Goal: Information Seeking & Learning: Learn about a topic

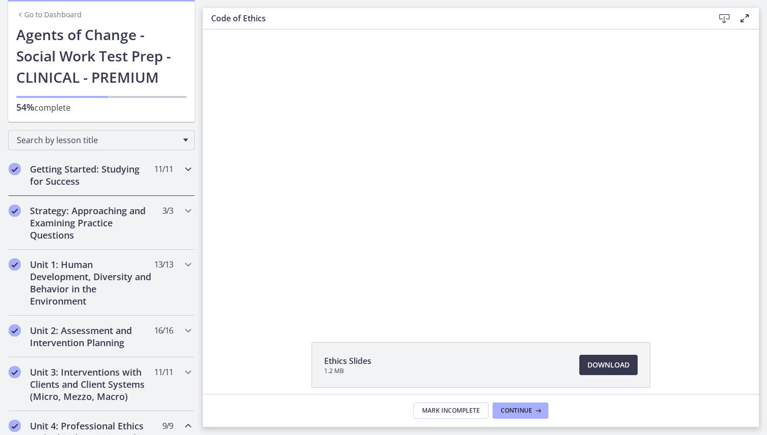
scroll to position [45, 0]
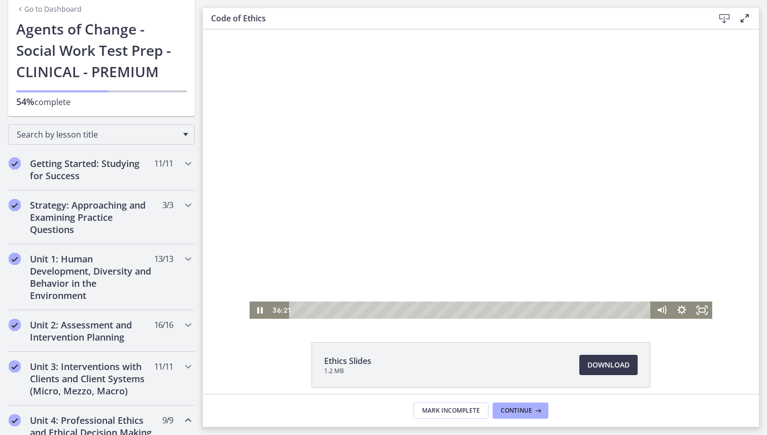
click at [369, 190] on div at bounding box center [481, 173] width 463 height 289
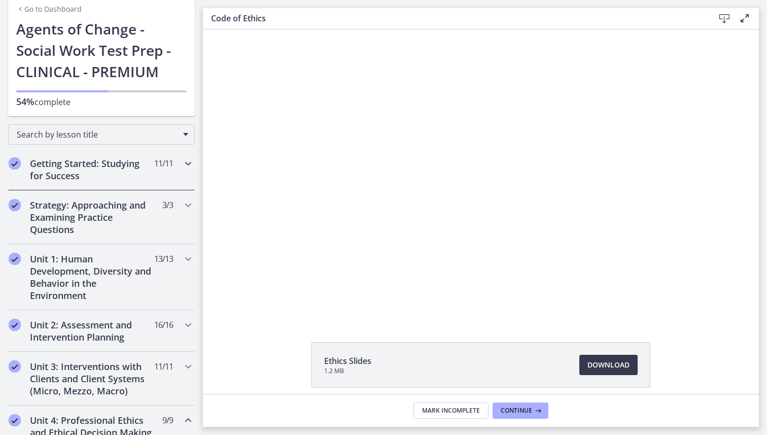
click at [176, 162] on div "Getting Started: Studying for Success 11 / 11 Completed" at bounding box center [101, 170] width 187 height 42
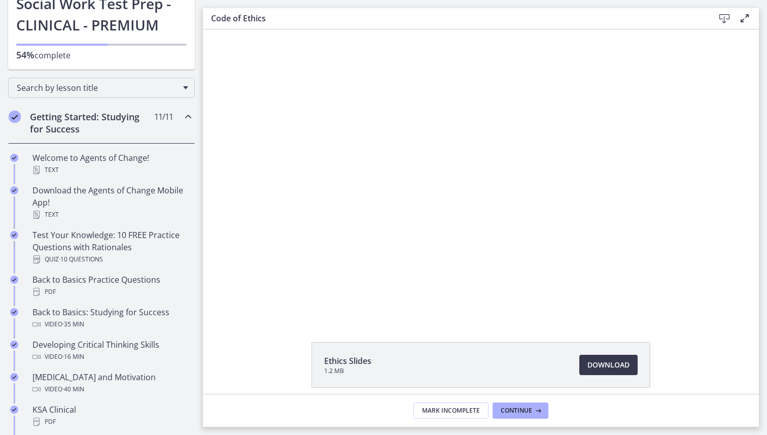
scroll to position [78, 0]
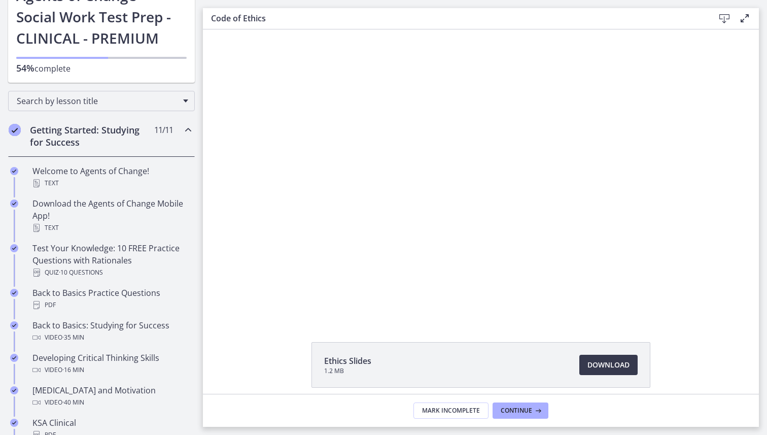
click at [173, 137] on div "Getting Started: Studying for Success 11 / 11 Completed" at bounding box center [101, 136] width 187 height 42
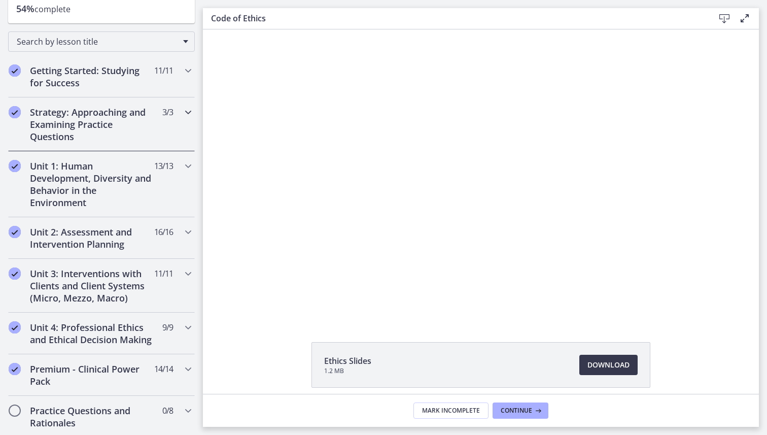
click at [173, 138] on div "Strategy: Approaching and Examining Practice Questions 3 / 3 Completed" at bounding box center [101, 124] width 187 height 54
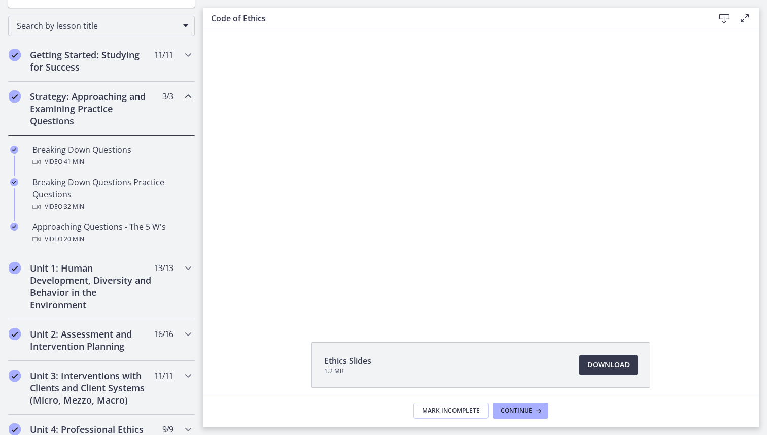
scroll to position [154, 0]
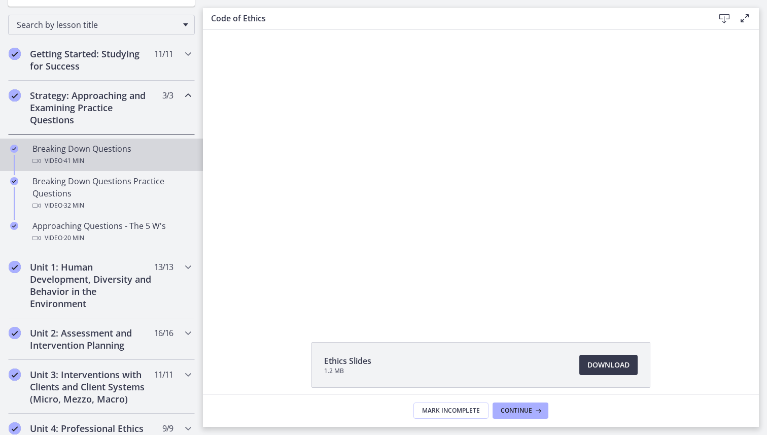
click at [146, 153] on div "Breaking Down Questions Video · 41 min" at bounding box center [111, 155] width 158 height 24
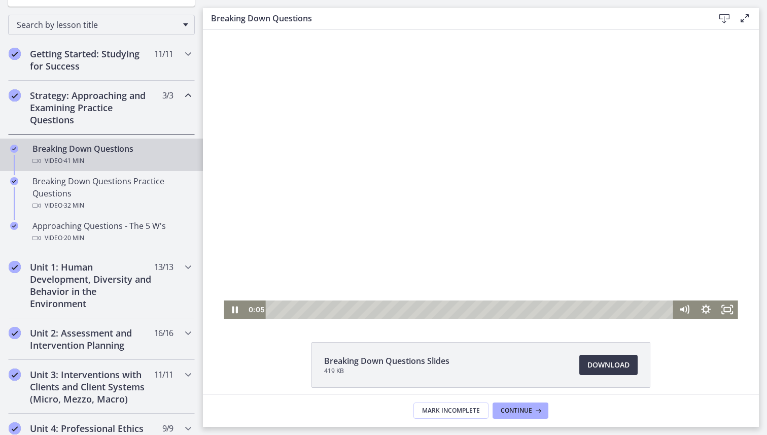
click at [381, 224] on div at bounding box center [481, 173] width 514 height 289
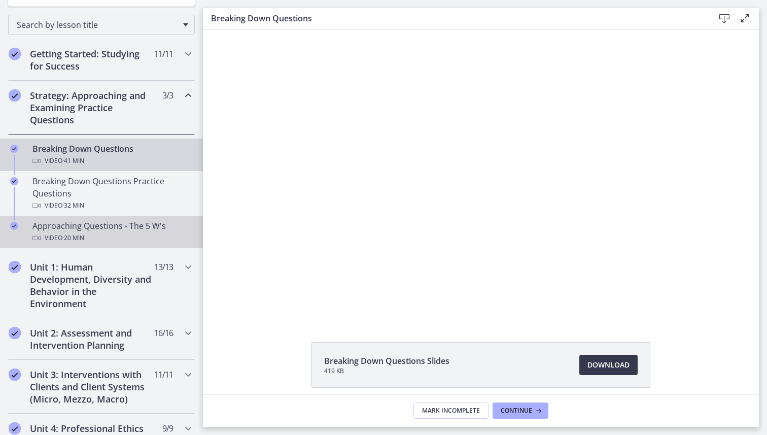
click at [130, 236] on div "Video · 20 min" at bounding box center [111, 238] width 158 height 12
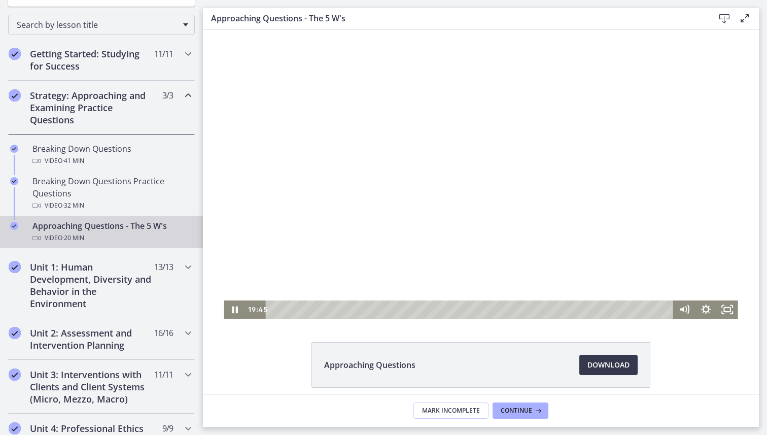
click at [669, 263] on div at bounding box center [481, 173] width 514 height 289
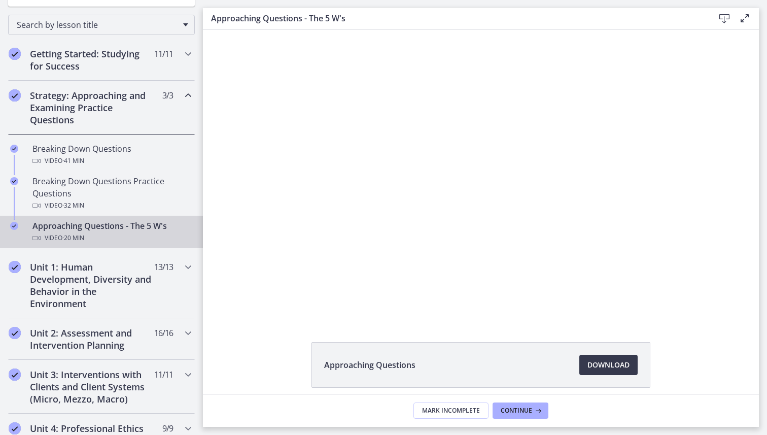
click at [175, 104] on div "Strategy: Approaching and Examining Practice Questions 3 / 3 Completed" at bounding box center [101, 108] width 187 height 54
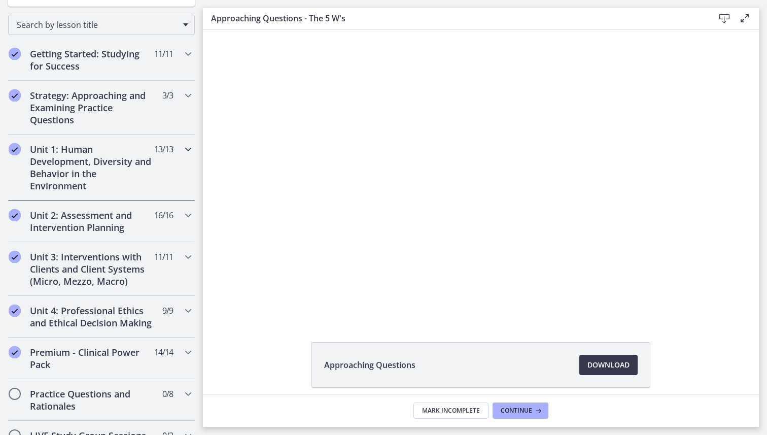
click at [172, 168] on div "Unit 1: Human Development, Diversity and Behavior in the Environment 13 / 13 Co…" at bounding box center [101, 168] width 187 height 66
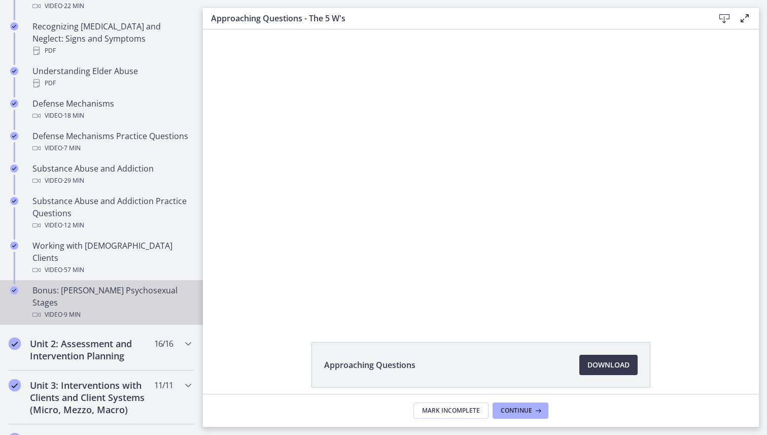
scroll to position [527, 0]
